Goal: Task Accomplishment & Management: Complete application form

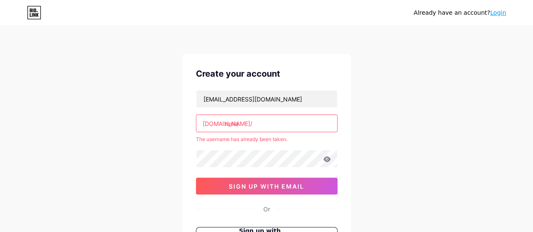
click at [218, 115] on input "rania" at bounding box center [266, 123] width 141 height 17
click at [250, 123] on input "rania" at bounding box center [266, 123] width 141 height 17
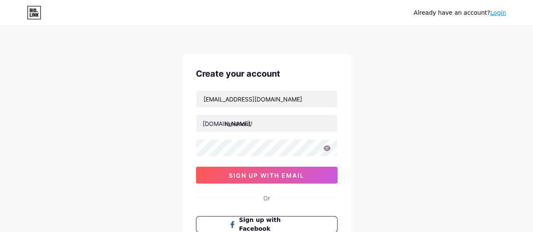
click at [224, 160] on div "[EMAIL_ADDRESS][DOMAIN_NAME] [DOMAIN_NAME]/ ranianout 0cAFcWeA4pkQ3mt439hbK6T6a…" at bounding box center [266, 136] width 141 height 93
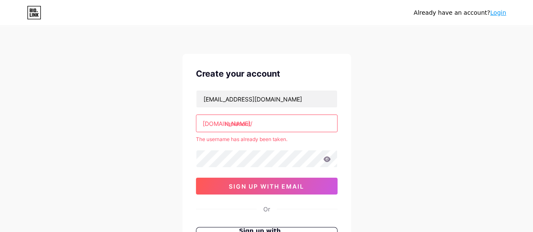
click at [269, 121] on input "ranianout" at bounding box center [266, 123] width 141 height 17
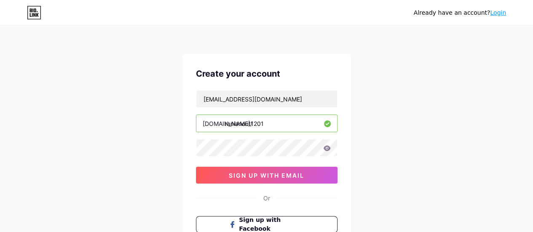
type input "ranianout1201"
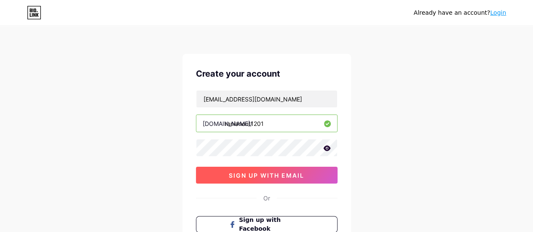
click at [225, 171] on button "sign up with email" at bounding box center [266, 175] width 141 height 17
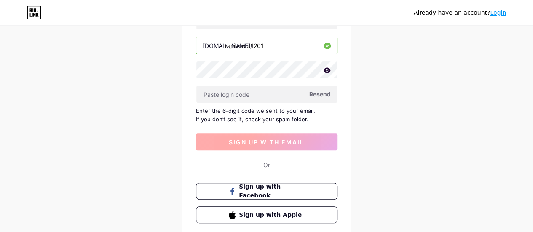
scroll to position [86, 0]
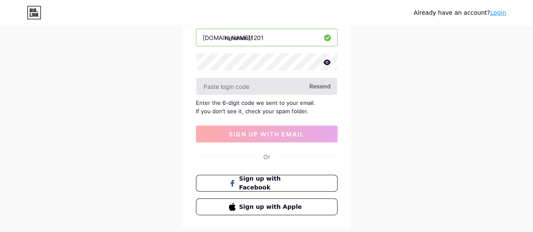
click at [256, 86] on input "text" at bounding box center [266, 86] width 141 height 17
click at [316, 91] on input "text" at bounding box center [266, 86] width 141 height 17
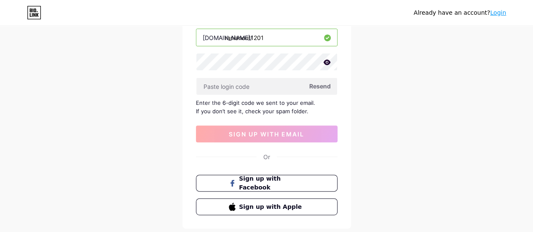
click at [317, 83] on span "Resend" at bounding box center [319, 86] width 21 height 9
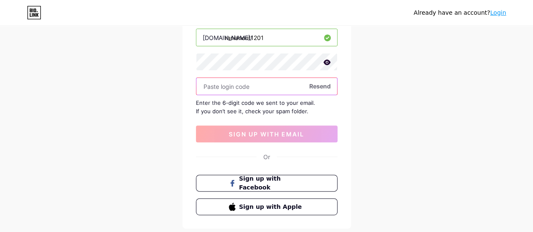
click at [252, 80] on input "text" at bounding box center [266, 86] width 141 height 17
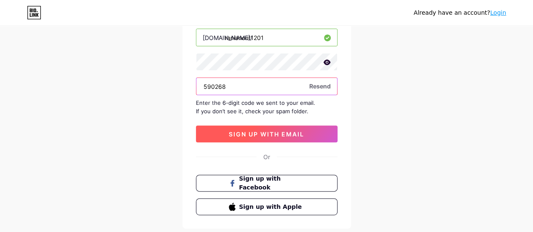
type input "590268"
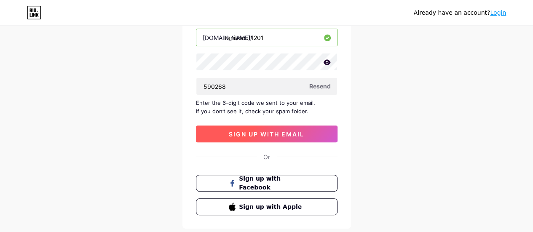
click at [237, 128] on button "sign up with email" at bounding box center [266, 133] width 141 height 17
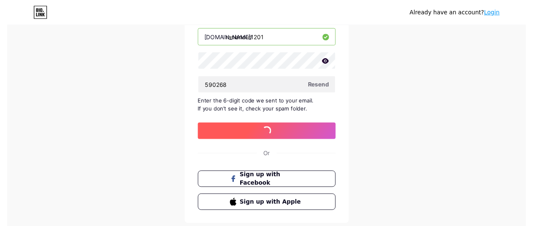
scroll to position [0, 0]
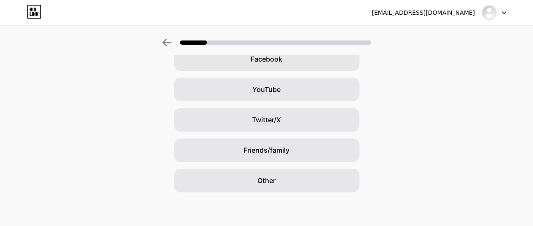
scroll to position [131, 0]
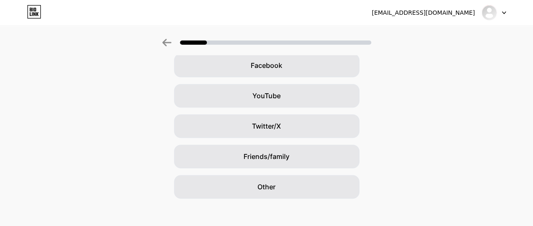
click at [271, 198] on div "[EMAIL_ADDRESS][DOMAIN_NAME] Logout Link Copied How did you hear about Bio Link…" at bounding box center [266, 50] width 533 height 363
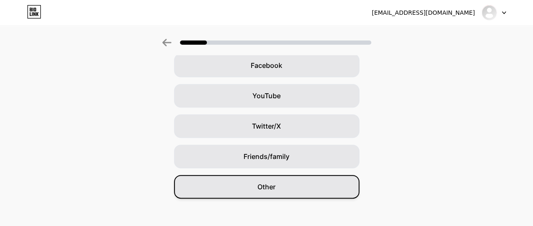
click at [272, 193] on div "Other" at bounding box center [266, 187] width 185 height 24
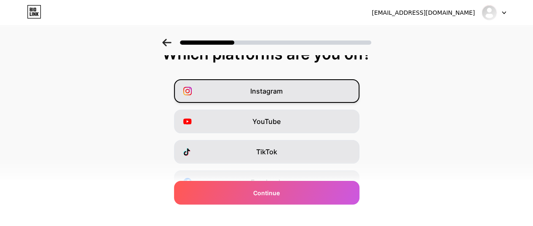
scroll to position [16, 0]
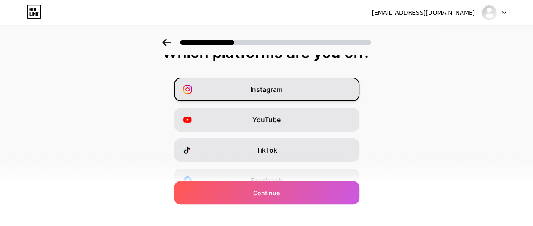
click at [317, 85] on div "Instagram" at bounding box center [266, 89] width 185 height 24
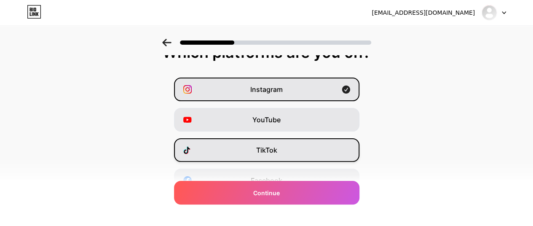
click at [285, 147] on div "TikTok" at bounding box center [266, 150] width 185 height 24
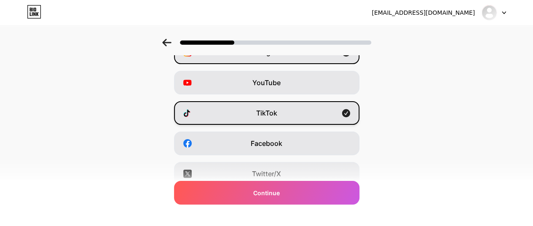
scroll to position [57, 0]
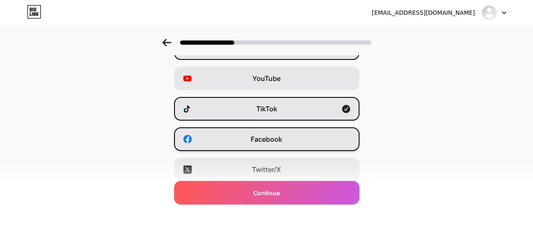
click at [286, 137] on div "Facebook" at bounding box center [266, 139] width 185 height 24
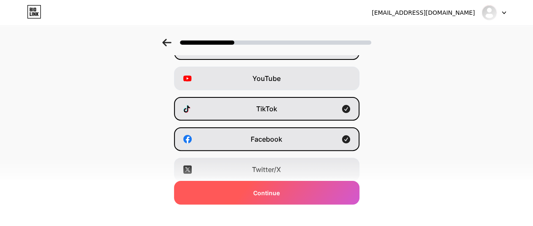
click at [275, 192] on span "Continue" at bounding box center [266, 192] width 27 height 9
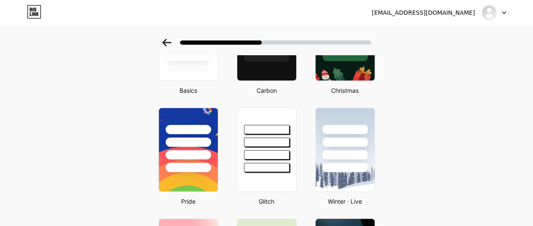
scroll to position [0, 0]
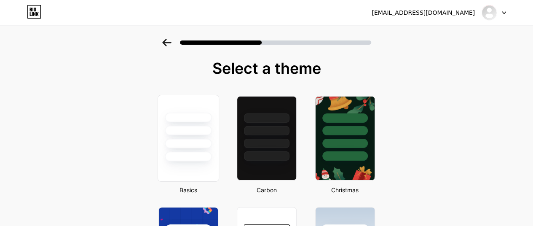
click at [204, 125] on div at bounding box center [187, 128] width 61 height 66
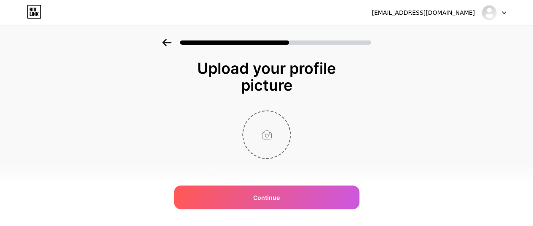
click at [273, 131] on input "file" at bounding box center [266, 134] width 47 height 47
click at [270, 138] on input "file" at bounding box center [266, 134] width 47 height 47
click at [283, 133] on input "file" at bounding box center [266, 134] width 47 height 47
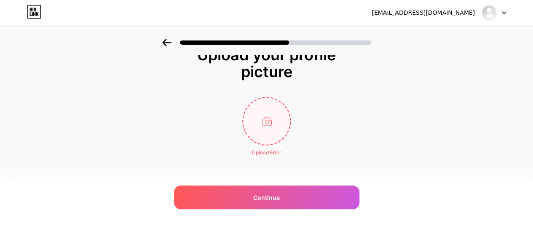
drag, startPoint x: 282, startPoint y: 124, endPoint x: 271, endPoint y: 123, distance: 11.1
click at [271, 123] on input "file" at bounding box center [266, 121] width 47 height 47
type input "C:\fakepath\maison de la pizza (3).png"
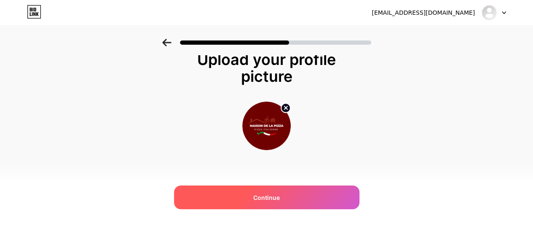
click at [271, 196] on span "Continue" at bounding box center [266, 197] width 27 height 9
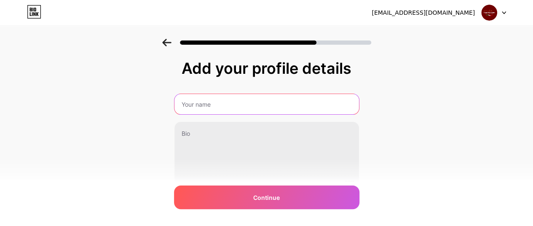
click at [266, 108] on input "text" at bounding box center [266, 104] width 184 height 20
type input "m"
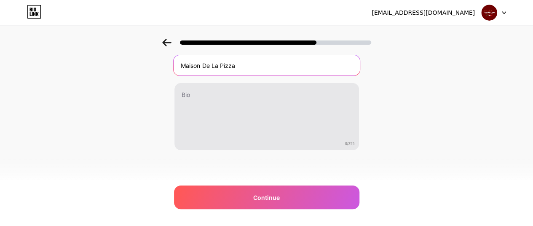
type input "Maison De La Pizza"
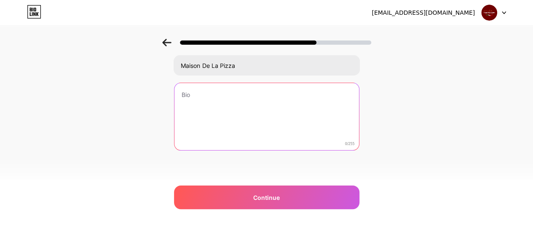
click at [211, 99] on textarea at bounding box center [266, 117] width 184 height 68
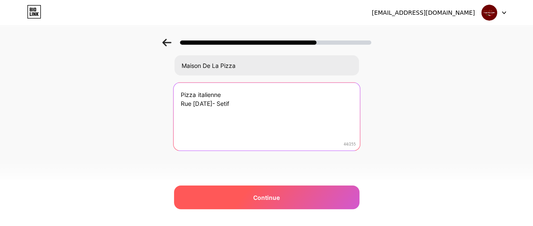
type textarea "Pizza italienne Rue [DATE]- Setif"
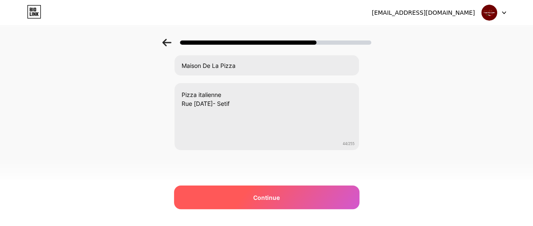
click at [256, 197] on div "Continue" at bounding box center [266, 197] width 185 height 24
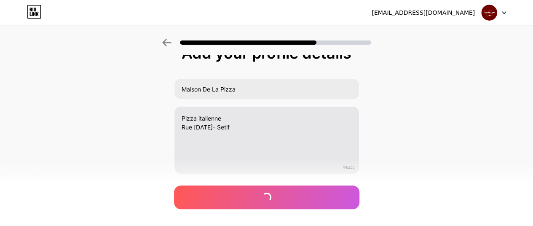
scroll to position [0, 0]
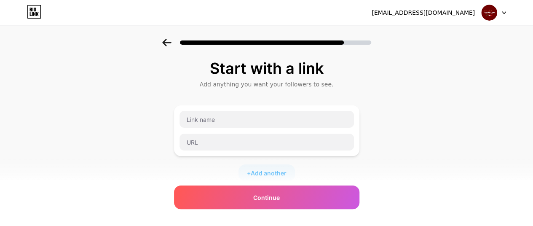
click at [171, 41] on icon at bounding box center [166, 43] width 9 height 8
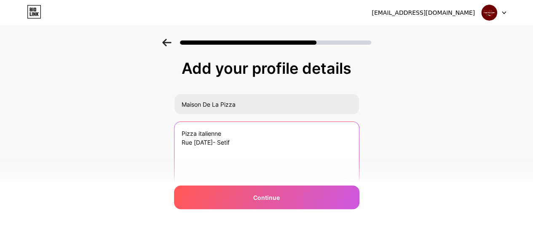
click at [233, 132] on textarea "Pizza italienne Rue [DATE]- Setif" at bounding box center [266, 156] width 184 height 68
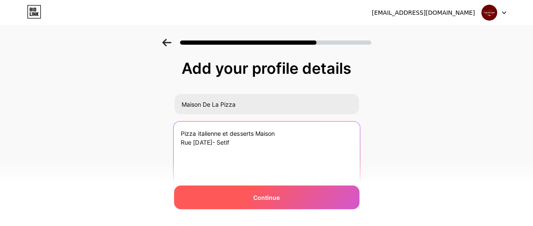
type textarea "Pizza italienne et desserts Maison Rue [DATE]- Setif"
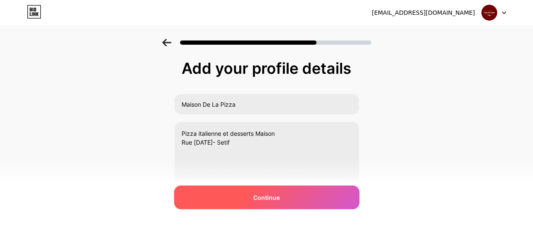
click at [275, 193] on span "Continue" at bounding box center [266, 197] width 27 height 9
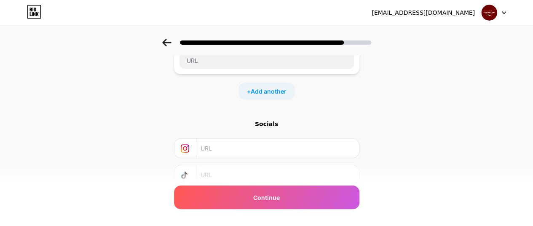
scroll to position [141, 0]
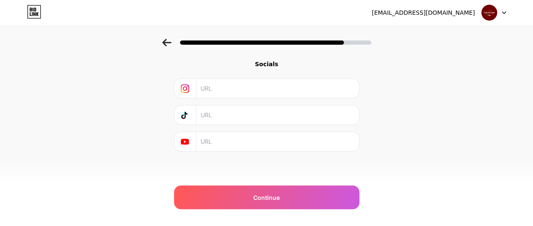
click at [245, 86] on input "text" at bounding box center [276, 88] width 153 height 19
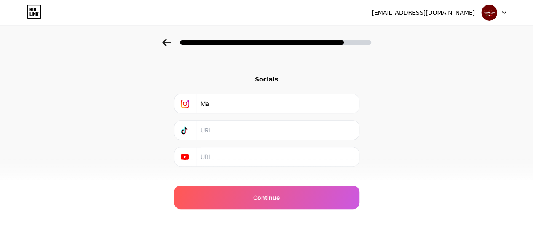
type input "M"
click at [237, 104] on input "text" at bounding box center [276, 103] width 153 height 19
paste input "[URL][DOMAIN_NAME]"
type input "[URL][DOMAIN_NAME]"
click at [237, 128] on input "text" at bounding box center [276, 129] width 153 height 19
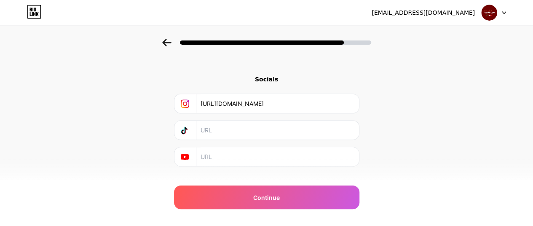
click at [244, 122] on input "text" at bounding box center [276, 129] width 153 height 19
paste input "[URL][DOMAIN_NAME]"
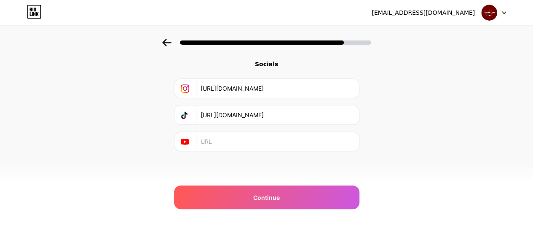
type input "[URL][DOMAIN_NAME]"
click at [189, 143] on icon at bounding box center [185, 141] width 8 height 8
click at [189, 142] on icon at bounding box center [185, 142] width 8 height 6
click at [208, 144] on input "text" at bounding box center [276, 141] width 153 height 19
drag, startPoint x: 210, startPoint y: 141, endPoint x: 188, endPoint y: 140, distance: 21.9
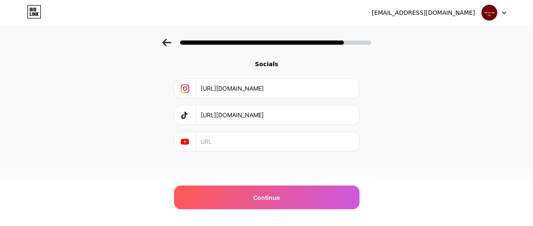
click at [186, 140] on icon at bounding box center [185, 141] width 2 height 3
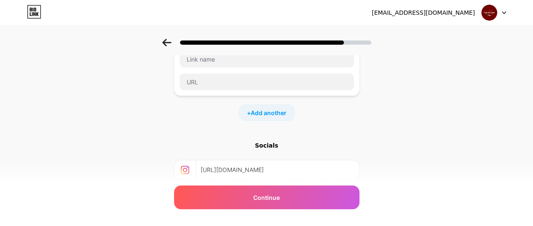
scroll to position [48, 3]
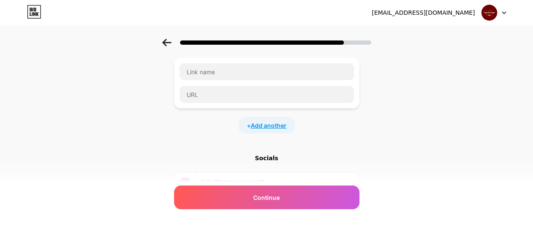
click at [275, 127] on span "Add another" at bounding box center [269, 125] width 36 height 9
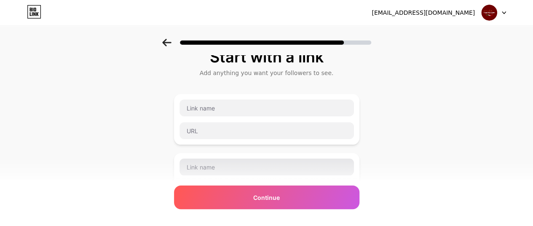
scroll to position [200, 0]
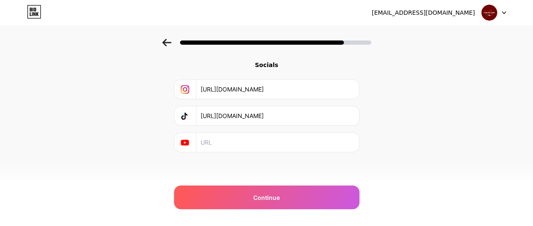
click at [205, 153] on div "Start with a link Add anything you want your followers to see. + Add another So…" at bounding box center [266, 27] width 185 height 334
click at [194, 142] on div at bounding box center [185, 142] width 22 height 19
click at [209, 142] on input "text" at bounding box center [276, 142] width 153 height 19
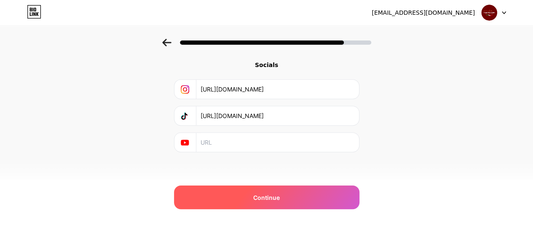
click at [211, 206] on div "Continue" at bounding box center [266, 197] width 185 height 24
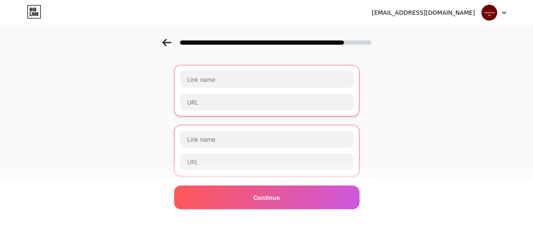
scroll to position [40, 0]
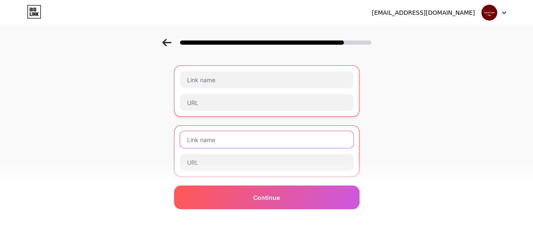
click at [205, 134] on input "text" at bounding box center [266, 139] width 173 height 17
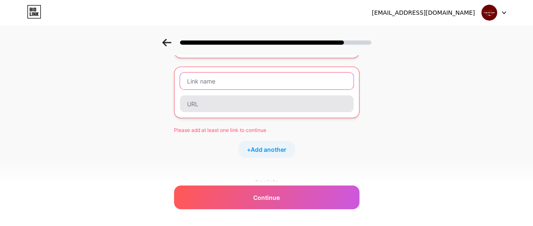
scroll to position [68, 0]
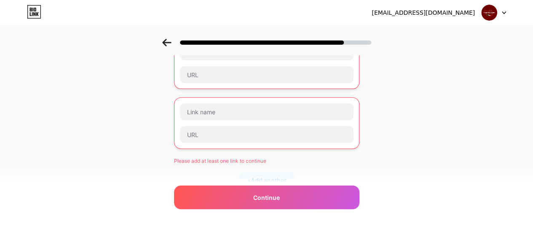
click at [166, 43] on icon at bounding box center [166, 43] width 9 height 8
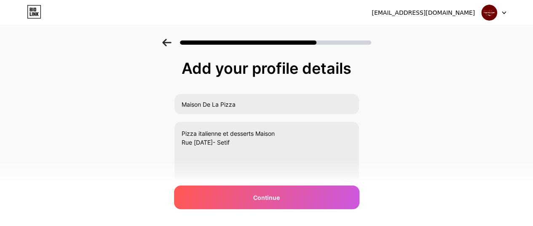
click at [166, 43] on icon at bounding box center [166, 43] width 9 height 8
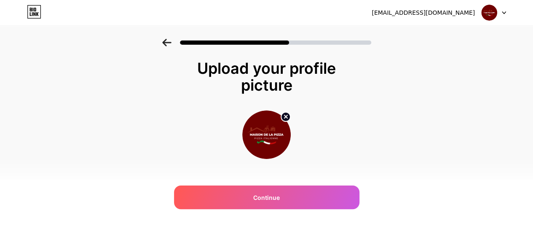
click at [166, 43] on icon at bounding box center [166, 43] width 9 height 8
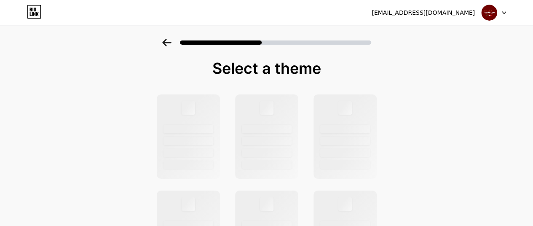
click at [166, 43] on icon at bounding box center [166, 43] width 9 height 8
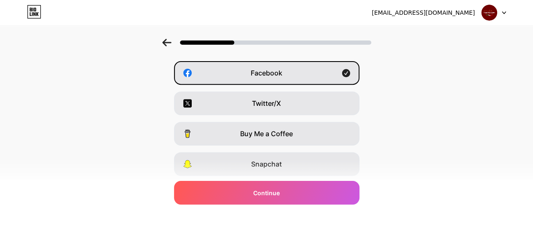
scroll to position [124, 0]
click at [258, 70] on span "Facebook" at bounding box center [267, 72] width 32 height 10
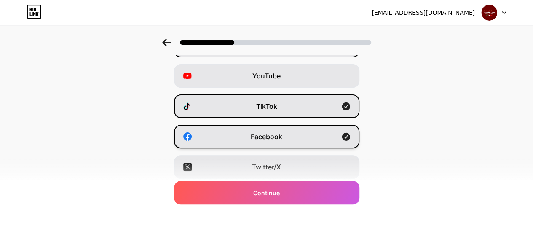
scroll to position [0, 0]
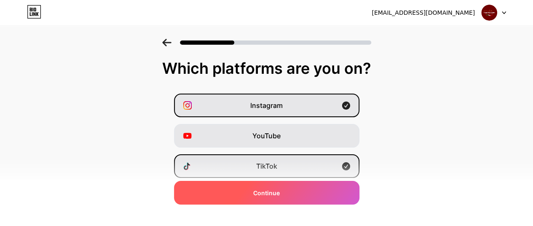
click at [244, 187] on div "Continue" at bounding box center [266, 193] width 185 height 24
click at [244, 187] on div at bounding box center [266, 193] width 185 height 24
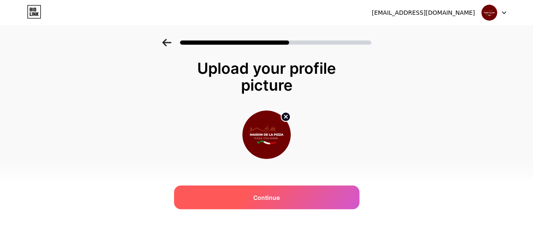
click at [252, 191] on div "Continue" at bounding box center [266, 197] width 185 height 24
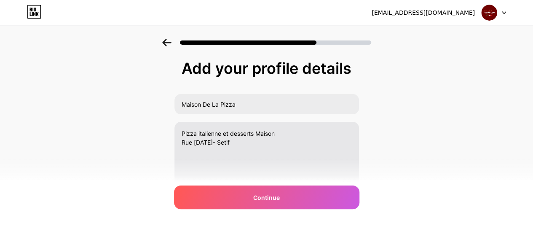
scroll to position [13, 0]
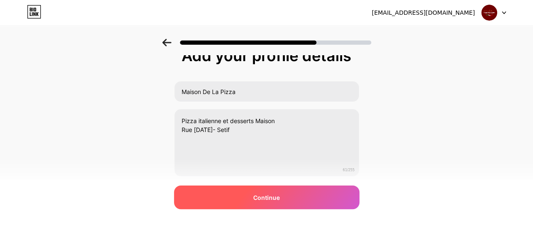
click at [264, 194] on span "Continue" at bounding box center [266, 197] width 27 height 9
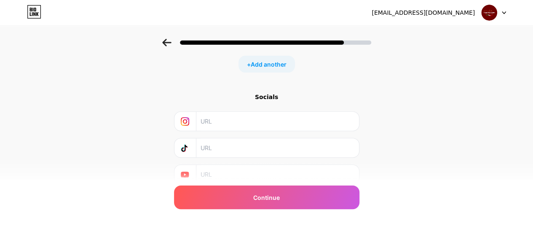
scroll to position [141, 0]
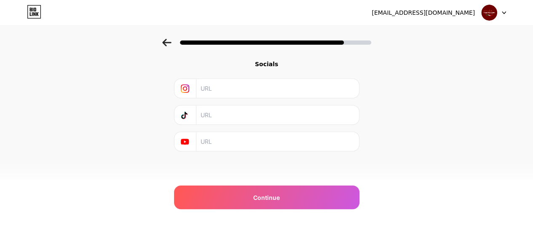
click at [212, 139] on input "text" at bounding box center [276, 141] width 153 height 19
click at [171, 139] on div "Start with a link Add anything you want your followers to see. + Add another So…" at bounding box center [266, 45] width 533 height 296
click at [189, 141] on icon at bounding box center [185, 142] width 8 height 6
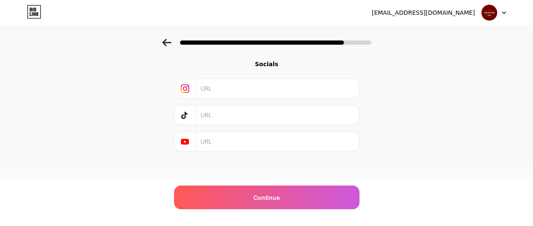
drag, startPoint x: 191, startPoint y: 141, endPoint x: 172, endPoint y: 83, distance: 61.5
click at [172, 83] on div "Start with a link Add anything you want your followers to see. + Add another So…" at bounding box center [266, 45] width 533 height 296
click at [211, 82] on input "text" at bounding box center [276, 88] width 153 height 19
click at [226, 83] on input "text" at bounding box center [276, 88] width 153 height 19
paste input "[URL][DOMAIN_NAME]"
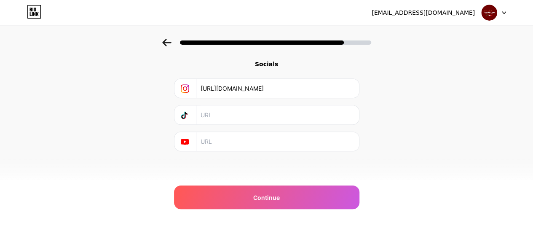
type input "[URL][DOMAIN_NAME]"
click at [217, 114] on input "text" at bounding box center [276, 114] width 153 height 19
paste input "[URL][DOMAIN_NAME]"
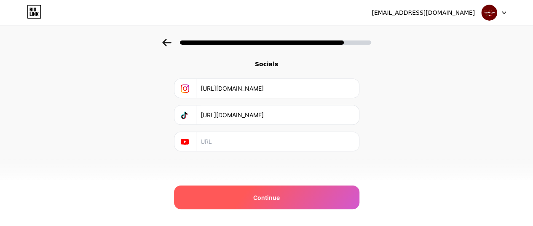
type input "[URL][DOMAIN_NAME]"
click at [211, 196] on div "Continue" at bounding box center [266, 197] width 185 height 24
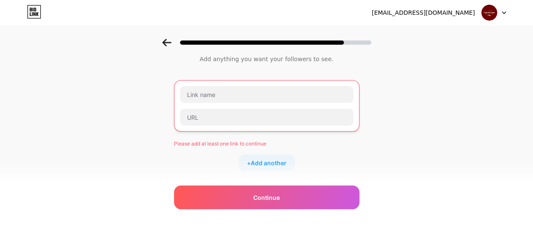
scroll to position [13, 0]
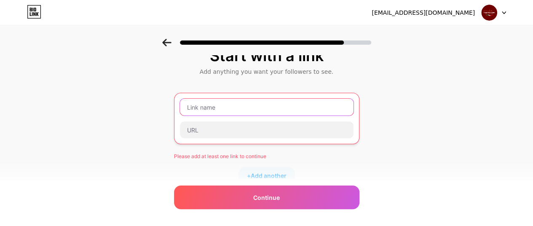
click at [239, 102] on input "text" at bounding box center [266, 107] width 173 height 17
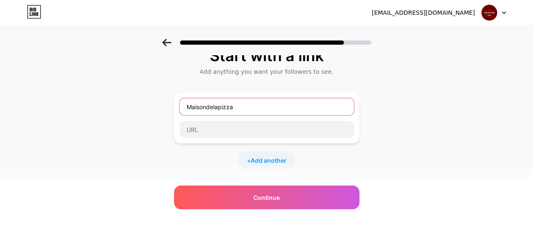
type input "Maisondelapizza"
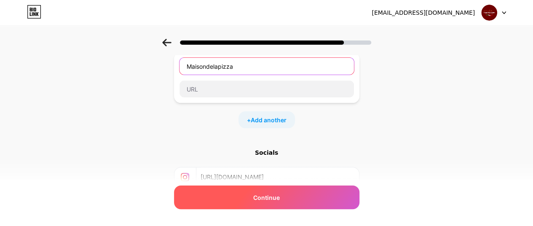
scroll to position [54, 0]
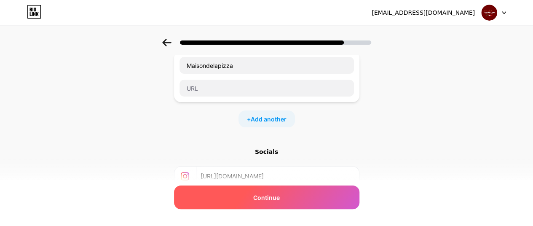
click at [230, 199] on div "Continue" at bounding box center [266, 197] width 185 height 24
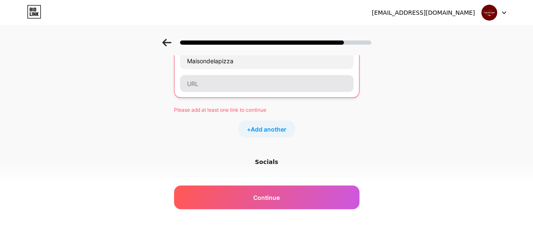
scroll to position [59, 0]
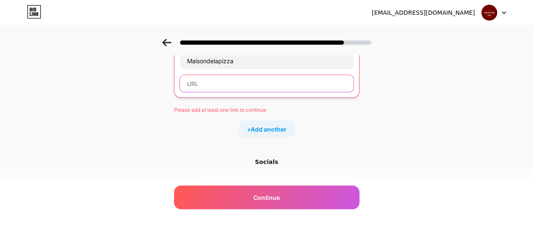
click at [232, 87] on input "text" at bounding box center [266, 83] width 173 height 17
paste input "[URL][DOMAIN_NAME]"
type input "[URL][DOMAIN_NAME]"
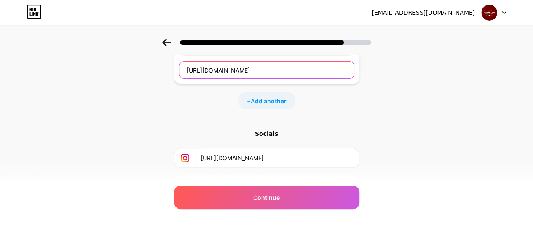
scroll to position [72, 0]
drag, startPoint x: 315, startPoint y: 72, endPoint x: 130, endPoint y: 78, distance: 185.8
click at [130, 78] on div "Start with a link Add anything you want your followers to see. Maisondelapizza …" at bounding box center [266, 115] width 533 height 296
click at [247, 73] on input "text" at bounding box center [266, 70] width 174 height 17
paste input "[URL][DOMAIN_NAME]"
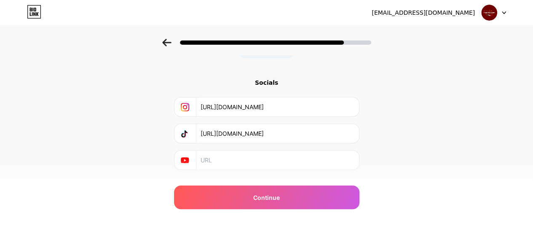
scroll to position [141, 0]
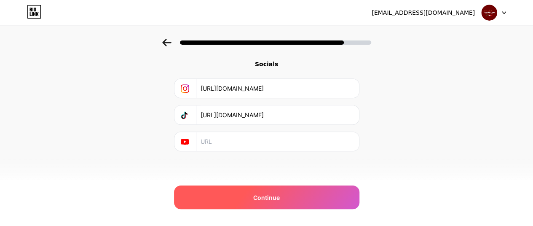
type input "[URL][DOMAIN_NAME]"
click at [230, 190] on div "Continue" at bounding box center [266, 197] width 185 height 24
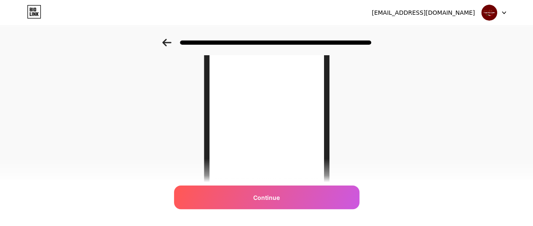
scroll to position [105, 0]
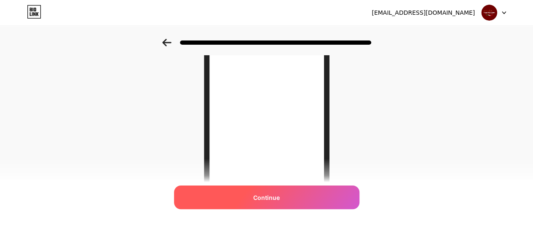
click at [259, 194] on span "Continue" at bounding box center [266, 197] width 27 height 9
